Goal: Transaction & Acquisition: Download file/media

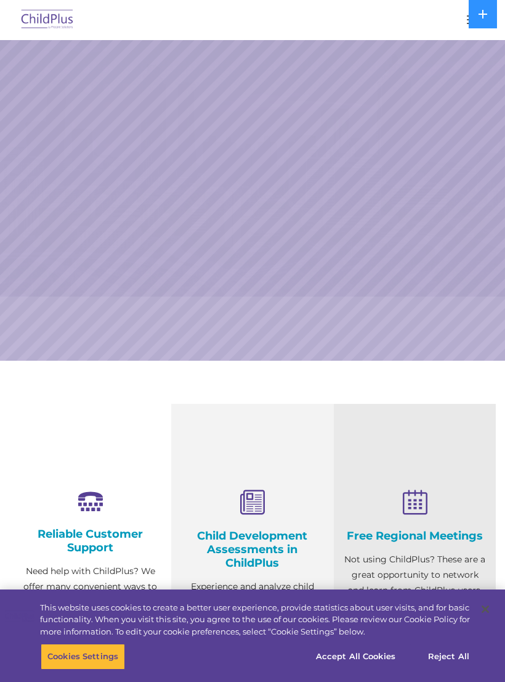
select select "MEDIUM"
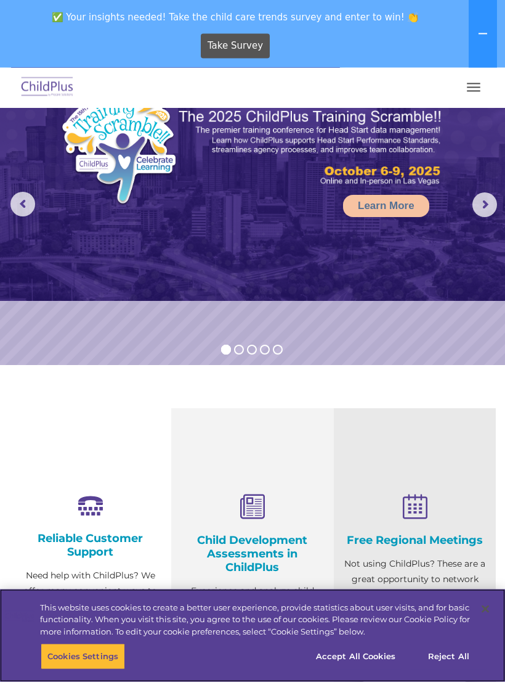
scroll to position [63, 0]
click at [362, 669] on button "Accept All Cookies" at bounding box center [355, 656] width 93 height 26
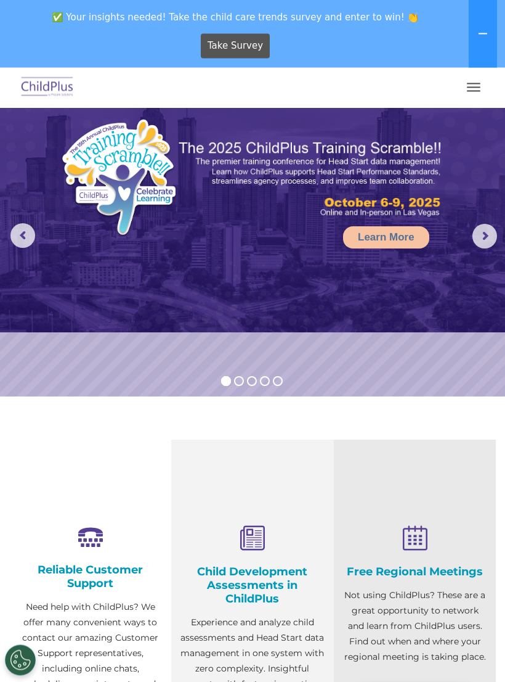
scroll to position [0, 0]
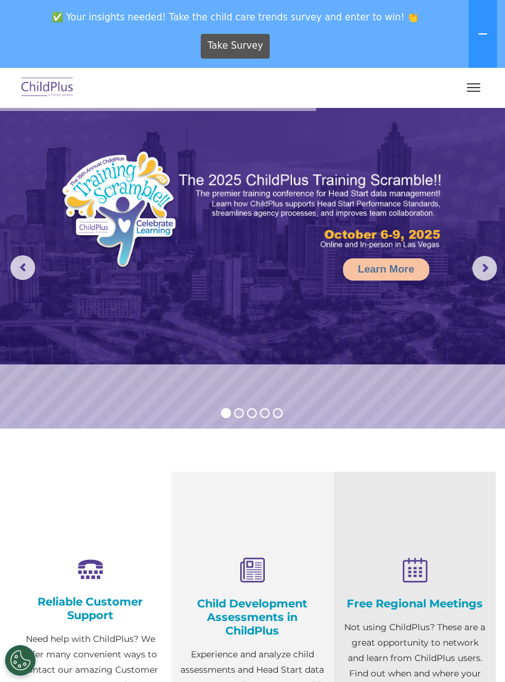
click at [44, 89] on img at bounding box center [47, 87] width 58 height 29
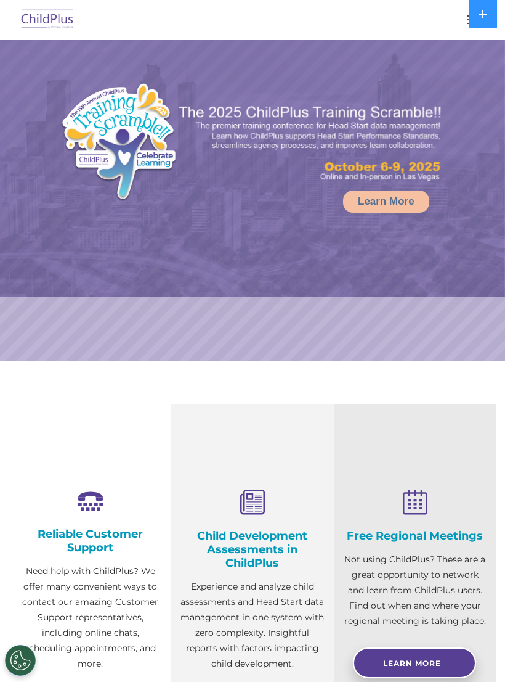
select select "MEDIUM"
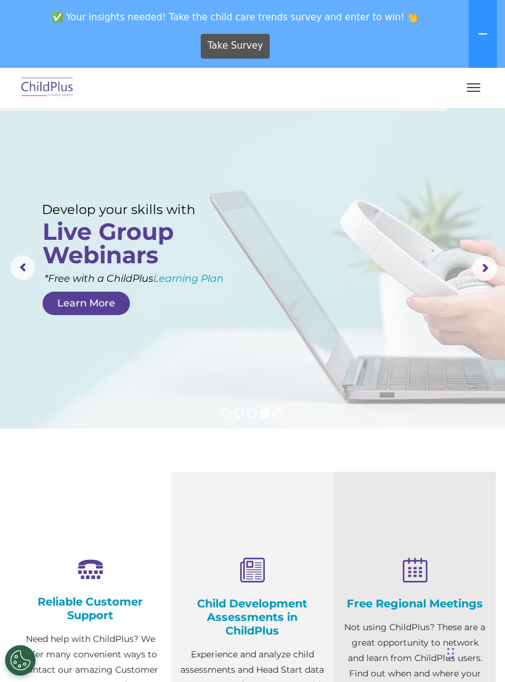
click at [38, 115] on rs-layer at bounding box center [252, 268] width 505 height 320
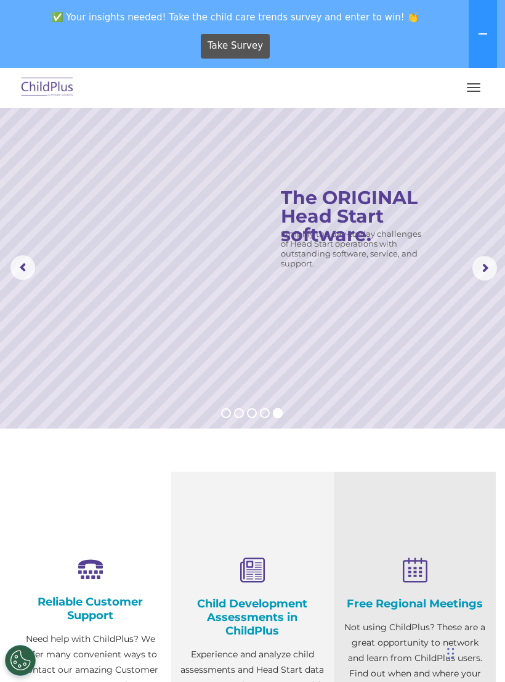
click at [474, 104] on nav "Download Support | Schedule A Demo  MENU MENU Software ChildPlus: The original…" at bounding box center [252, 88] width 505 height 40
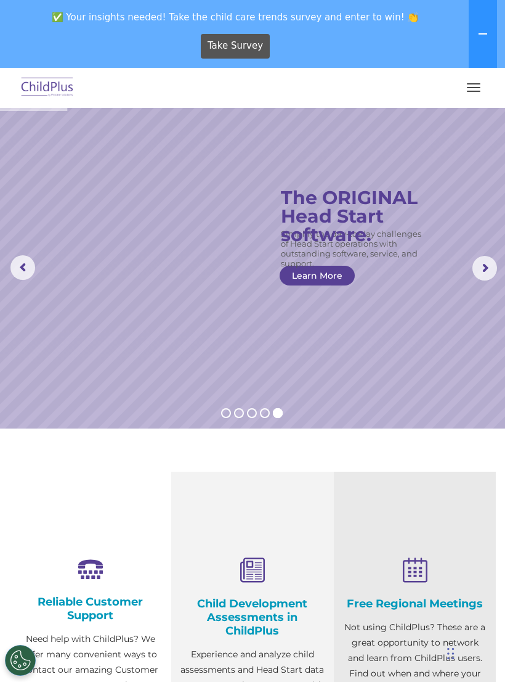
click at [473, 96] on button "button" at bounding box center [474, 88] width 26 height 20
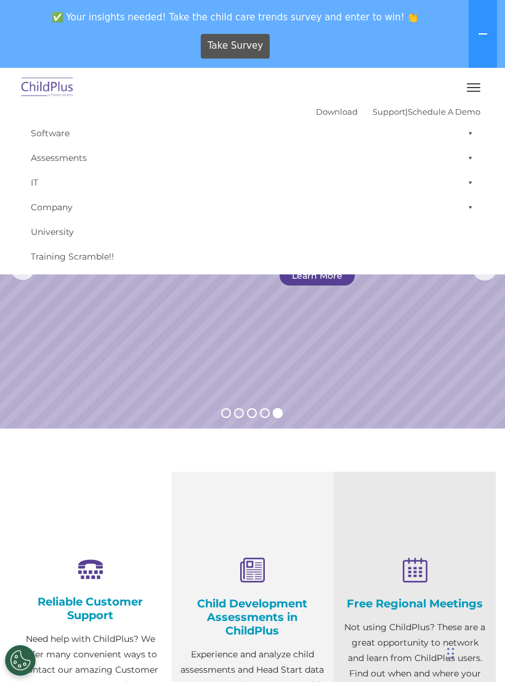
click at [440, 393] on rs-slide "Simplify the day-to-day challenges of Head Start operations with outstanding so…" at bounding box center [252, 268] width 505 height 320
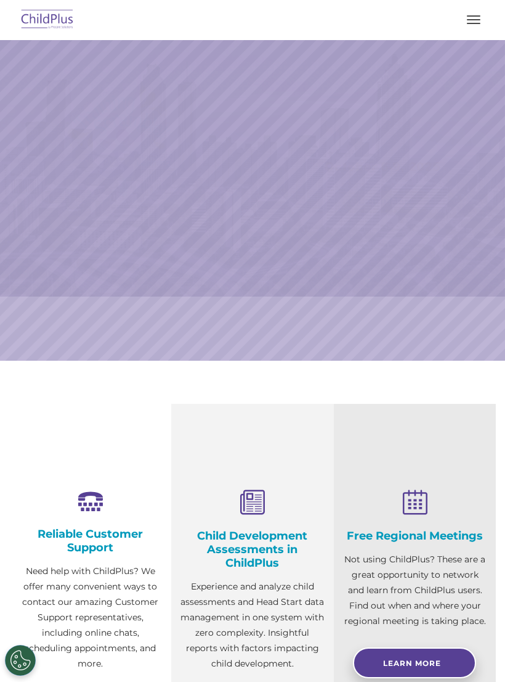
scroll to position [46, 0]
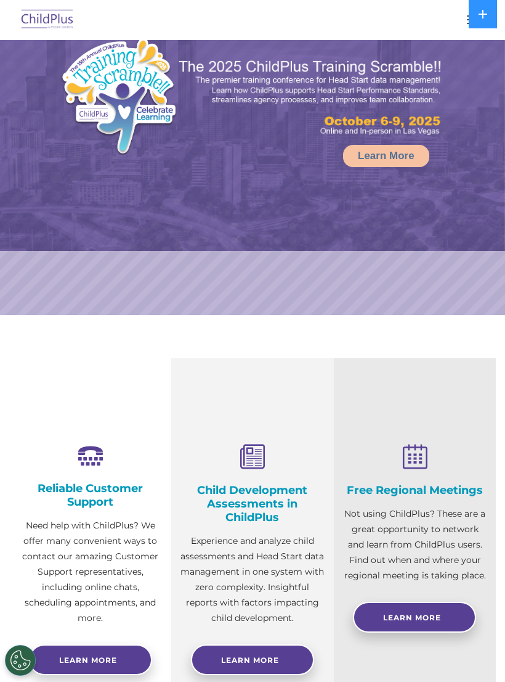
select select "MEDIUM"
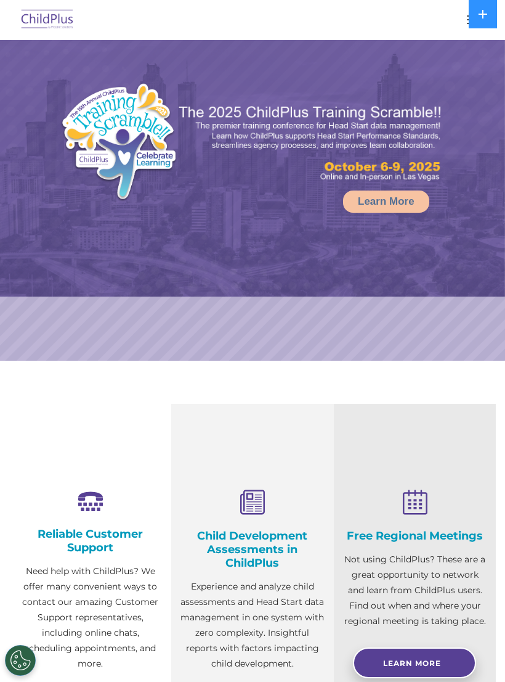
select select "MEDIUM"
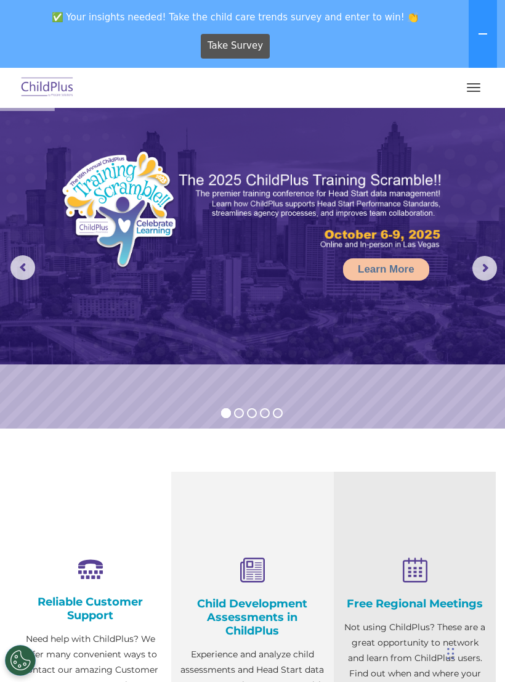
click at [481, 96] on button "button" at bounding box center [474, 88] width 26 height 20
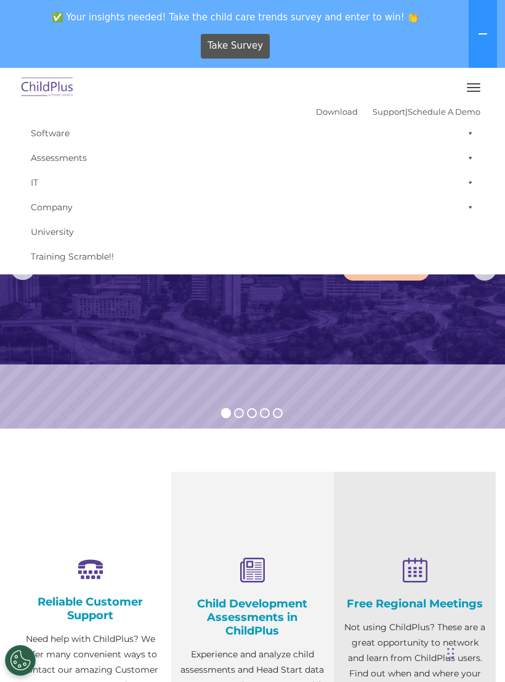
click at [476, 86] on button "button" at bounding box center [474, 88] width 26 height 20
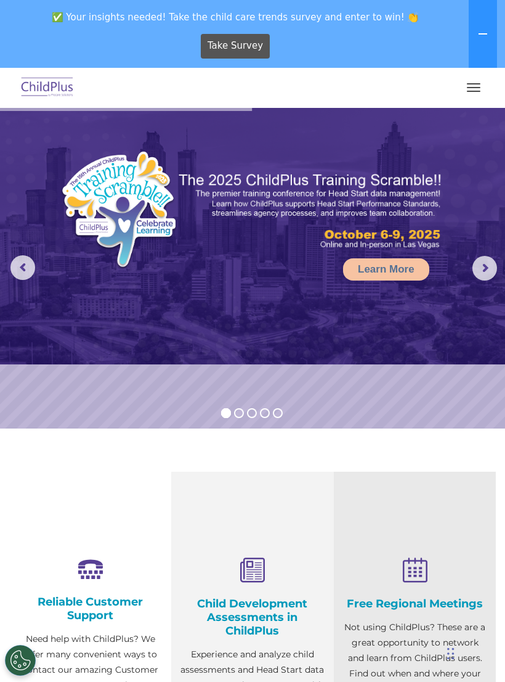
click at [471, 88] on span "button" at bounding box center [474, 87] width 14 height 1
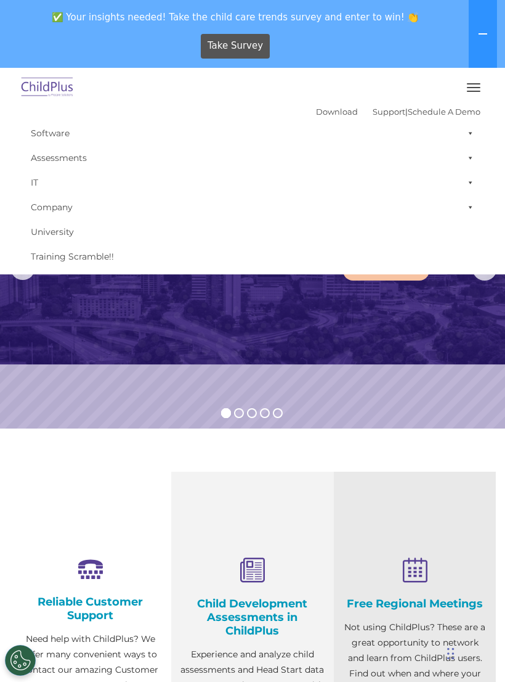
click at [333, 104] on div "Download Support | Schedule A Demo " at bounding box center [398, 111] width 165 height 18
click at [316, 107] on link "Download" at bounding box center [337, 112] width 42 height 10
